Goal: Check status: Check status

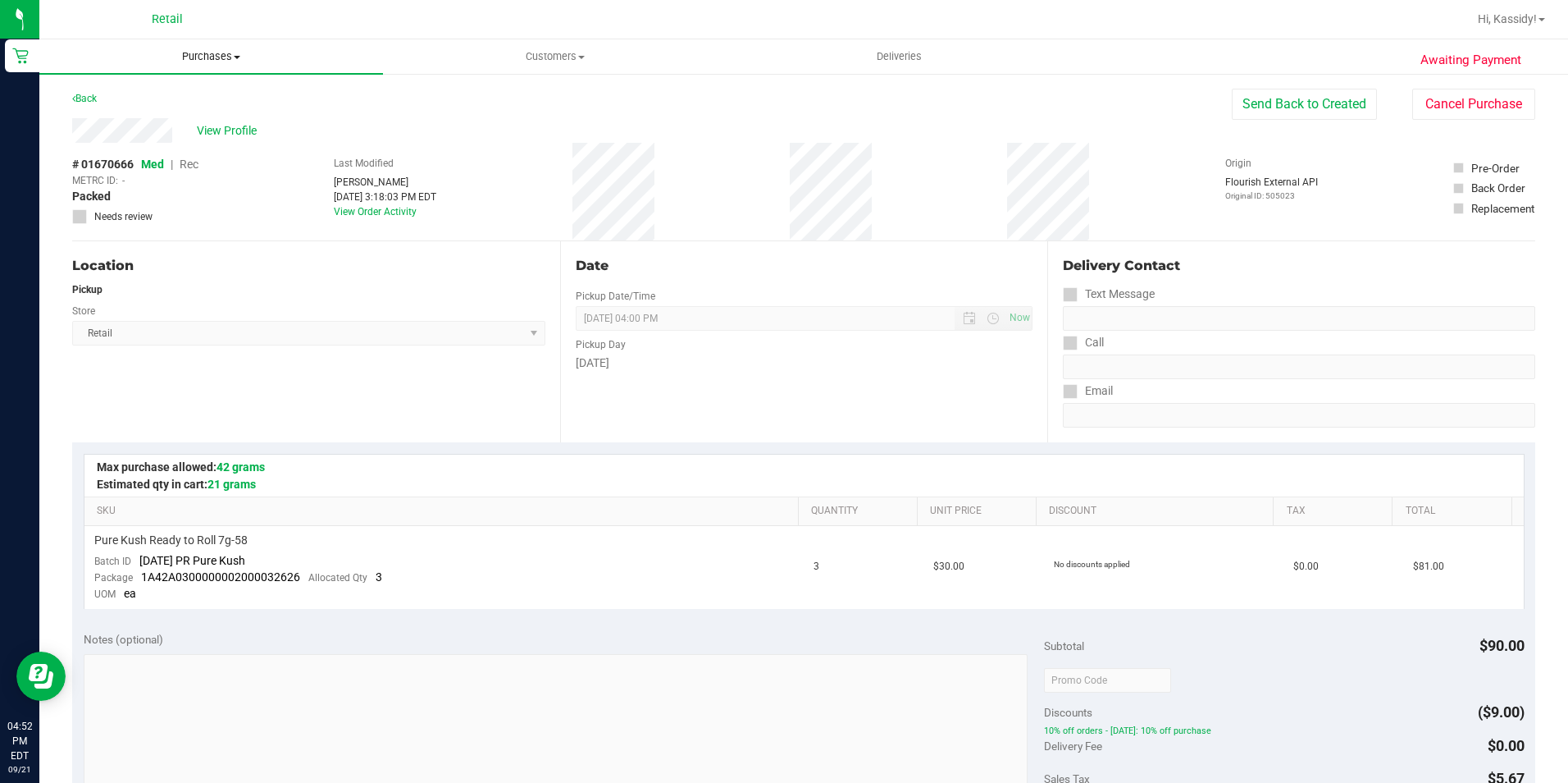
click at [214, 41] on uib-tab-heading "Purchases Summary of purchases Fulfillment All purchases" at bounding box center [211, 56] width 343 height 34
click at [97, 130] on li "All purchases" at bounding box center [211, 139] width 343 height 19
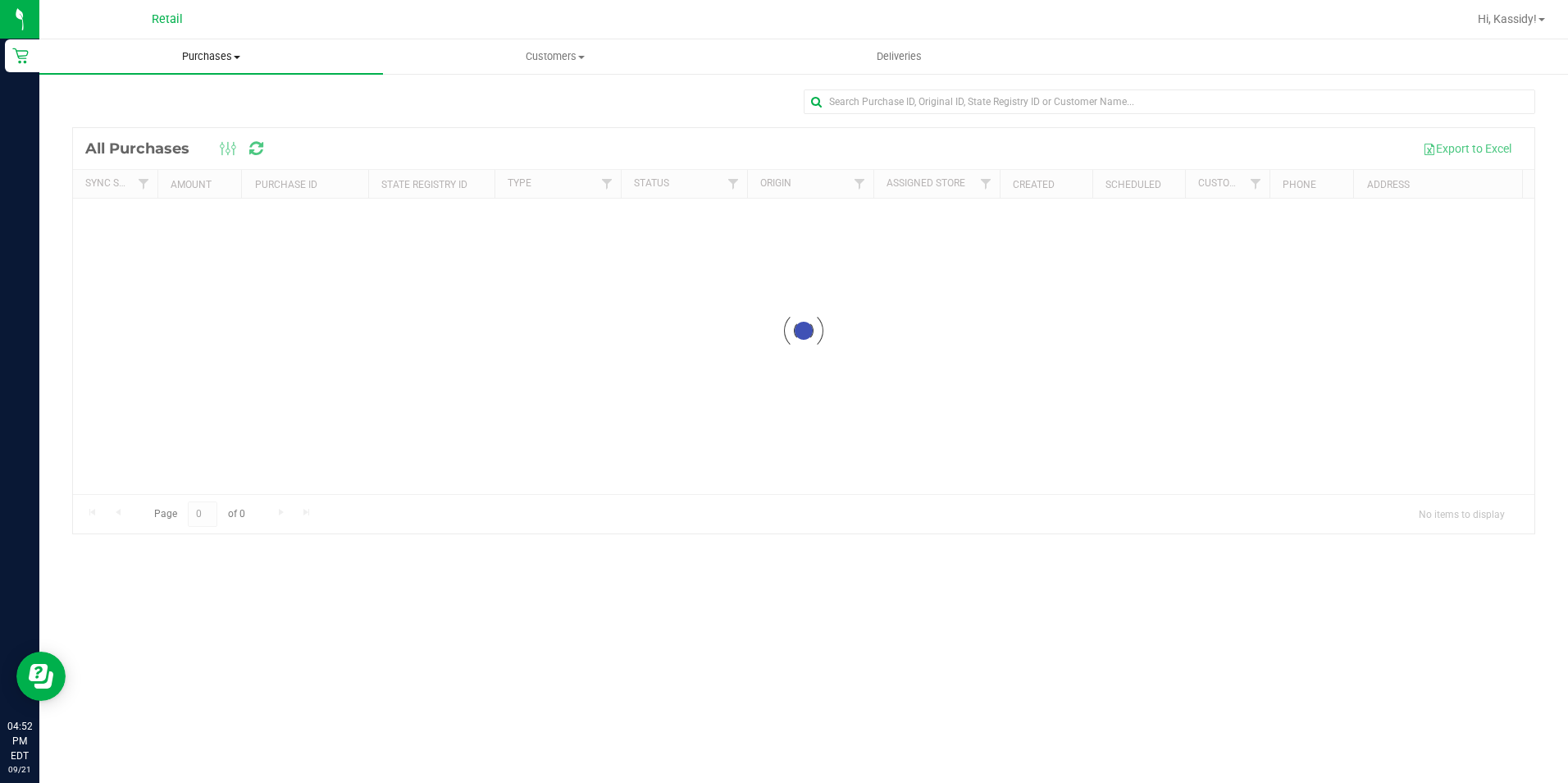
click at [201, 60] on span "Purchases" at bounding box center [211, 56] width 343 height 15
click at [175, 125] on li "Fulfillment" at bounding box center [211, 119] width 343 height 19
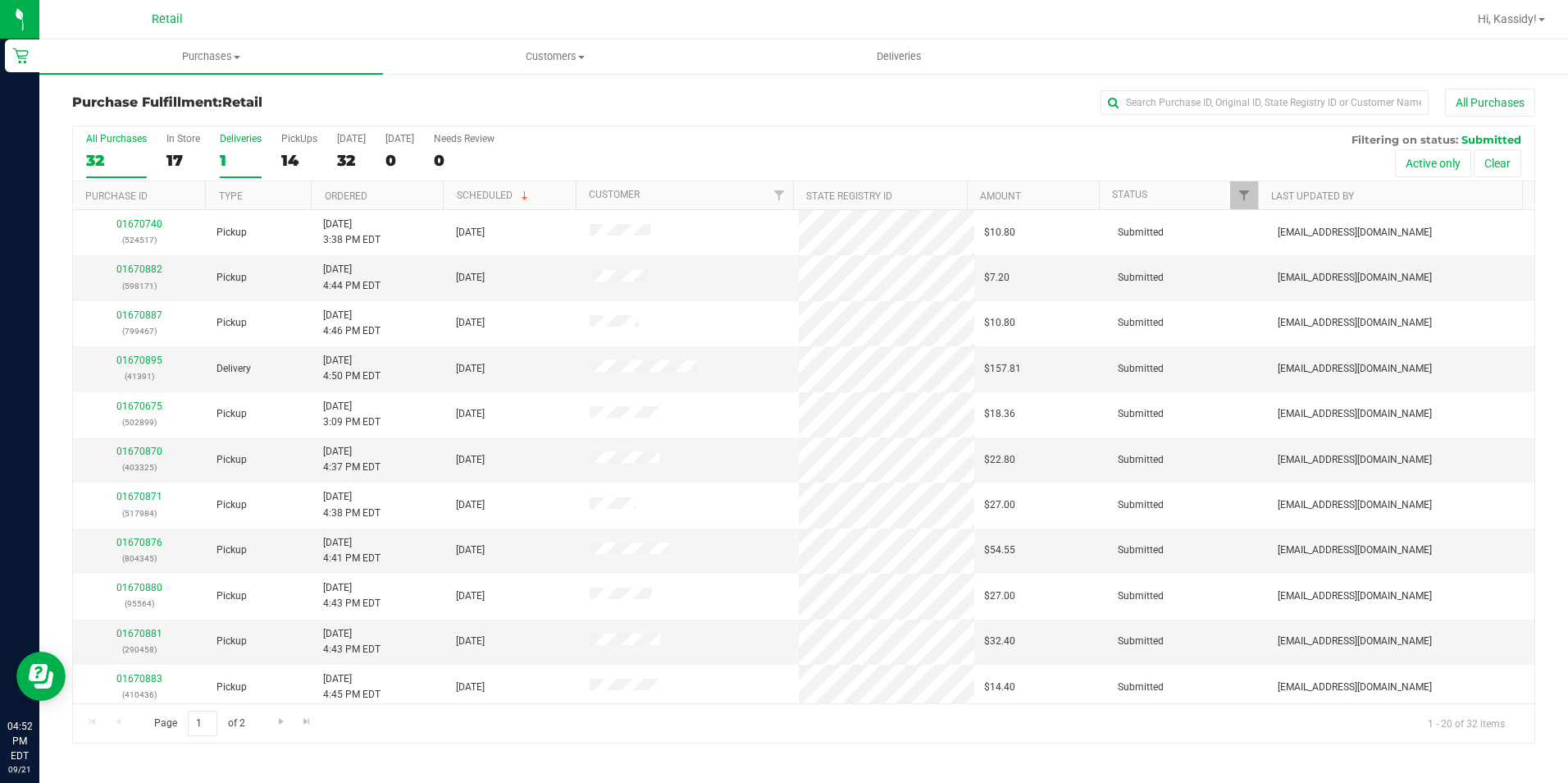
click at [228, 165] on div "1" at bounding box center [241, 160] width 42 height 18
click at [0, 0] on input "Deliveries 1" at bounding box center [0, 0] width 0 height 0
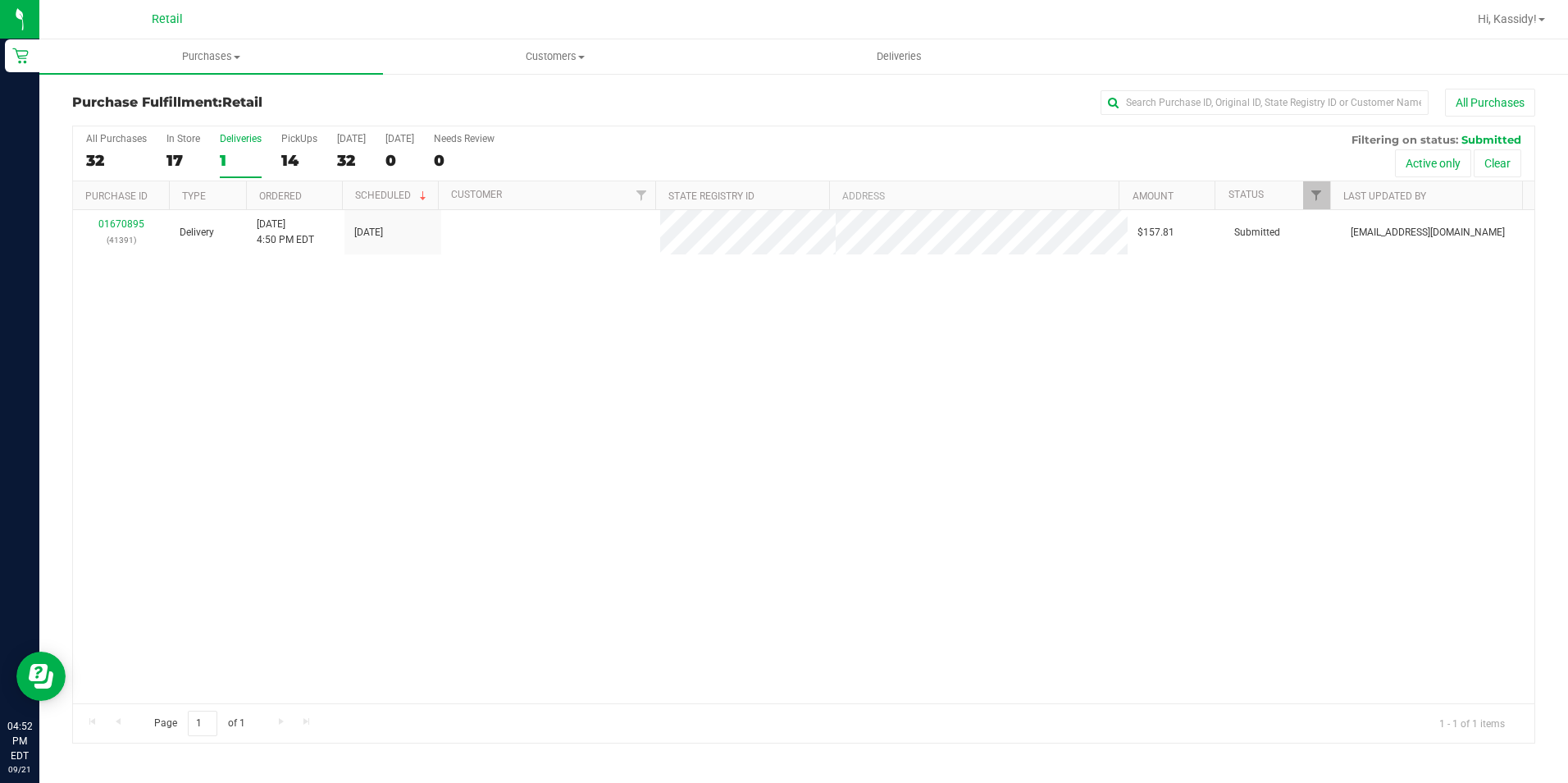
click at [158, 162] on div "All Purchases 32 In Store 17 Deliveries 1 PickUps 14 Today 32 Tomorrow 0 Needs …" at bounding box center [804, 154] width 1462 height 55
click at [176, 164] on div "17" at bounding box center [184, 160] width 33 height 18
click at [0, 0] on input "In Store 17" at bounding box center [0, 0] width 0 height 0
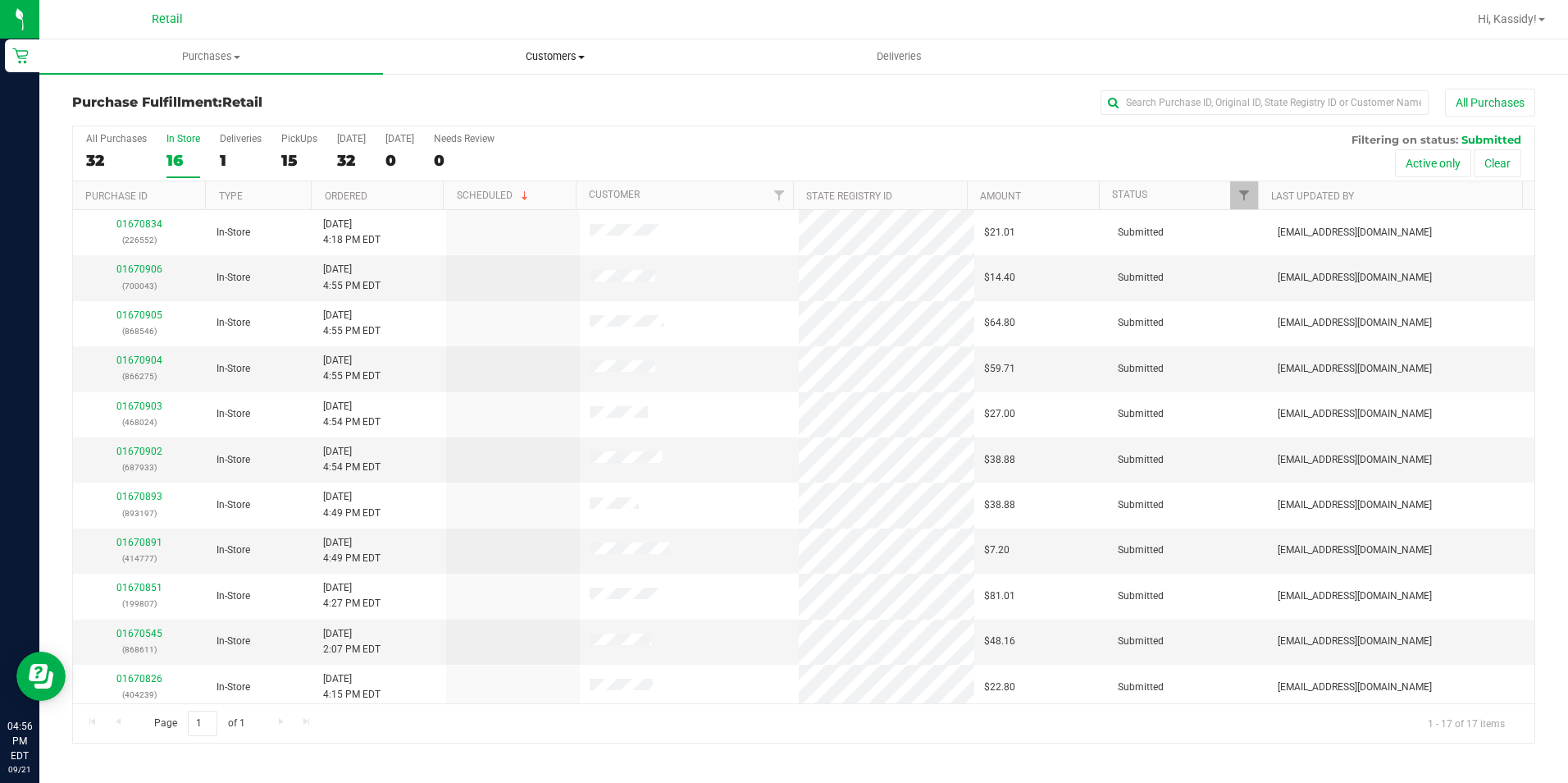
click at [572, 55] on span "Customers" at bounding box center [554, 56] width 342 height 15
click at [509, 102] on li "All customers" at bounding box center [554, 99] width 343 height 19
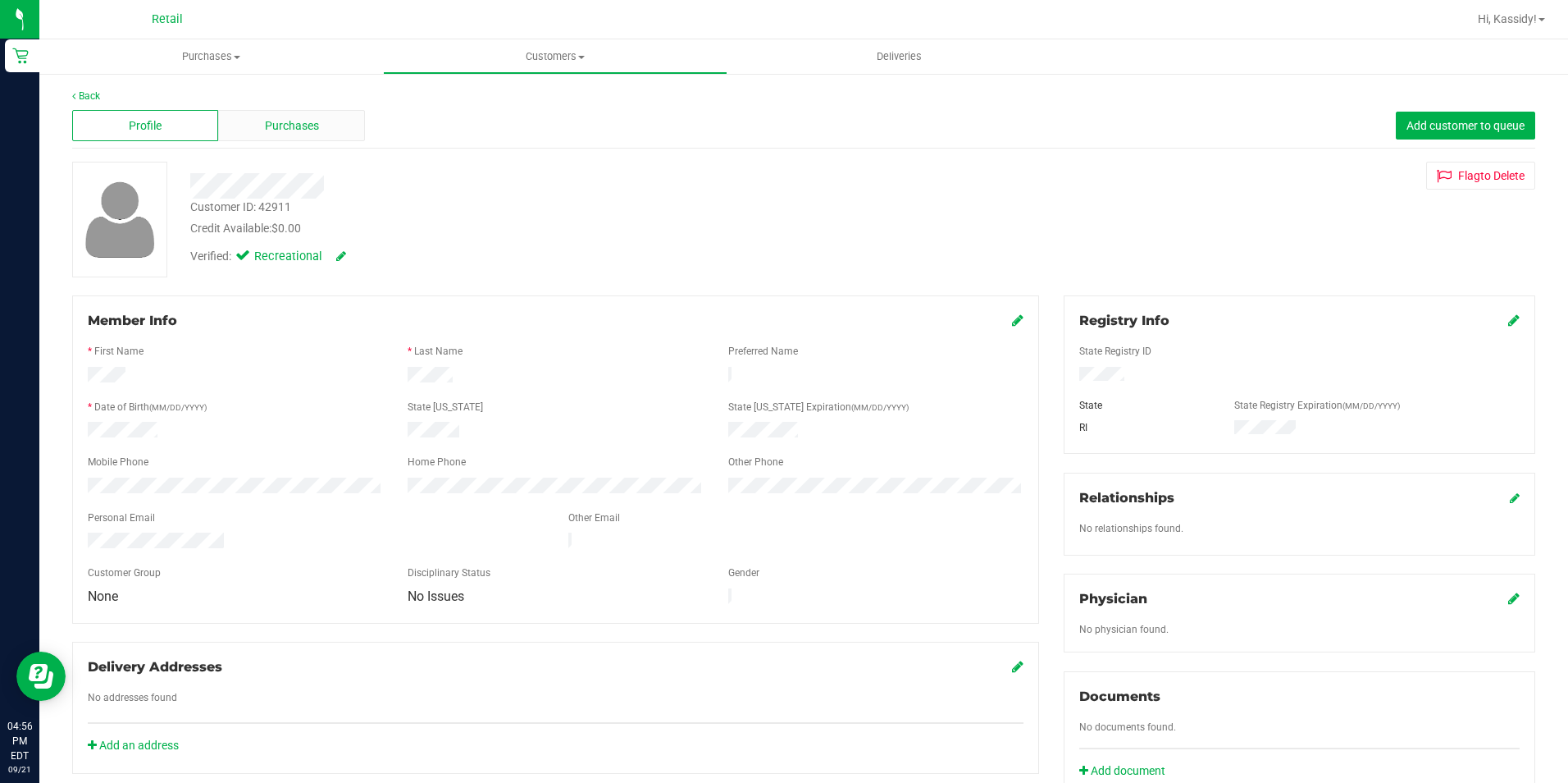
click at [308, 132] on span "Purchases" at bounding box center [293, 127] width 54 height 18
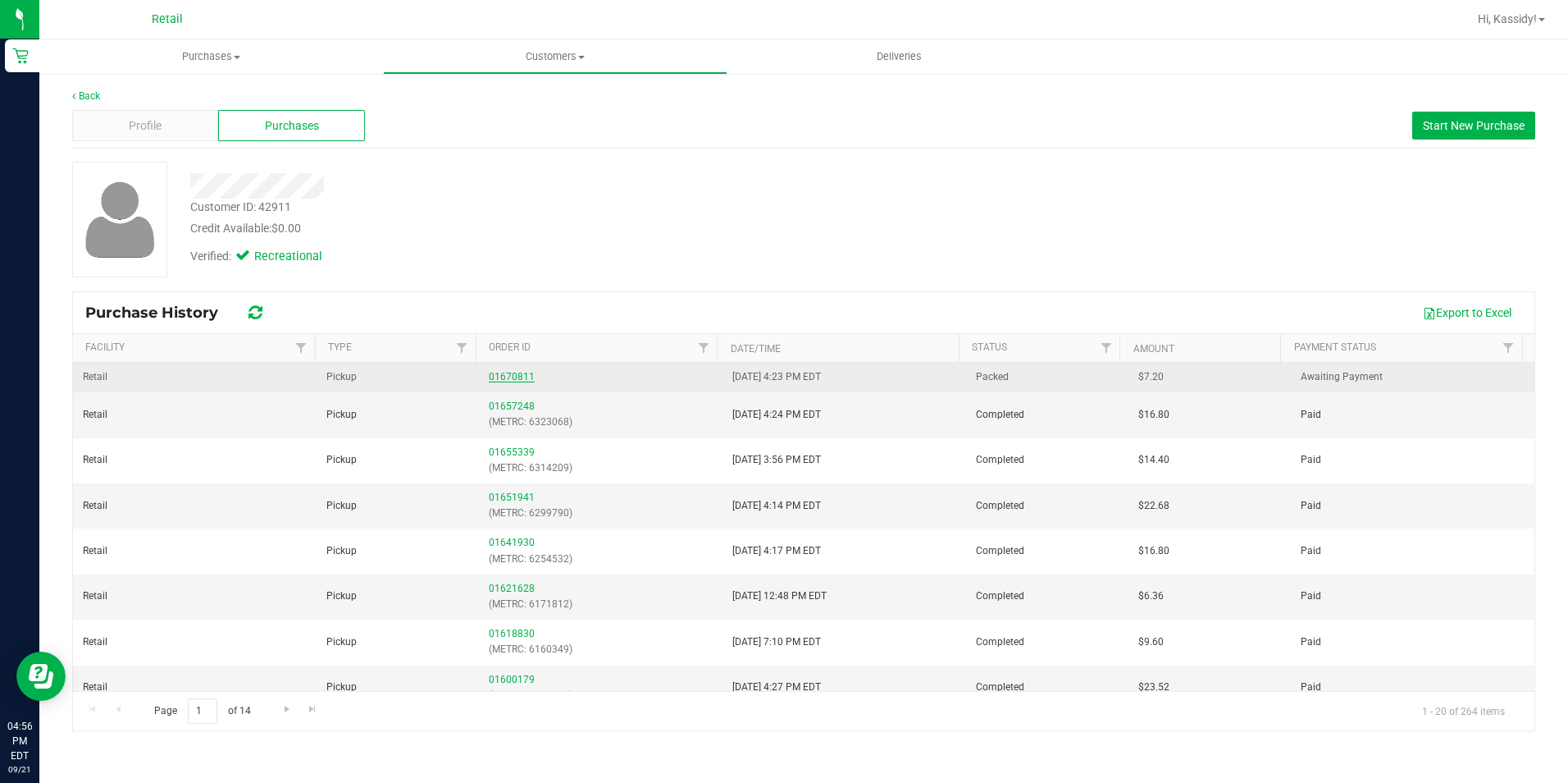
click at [489, 377] on link "01670811" at bounding box center [511, 376] width 46 height 11
